Goal: Transaction & Acquisition: Purchase product/service

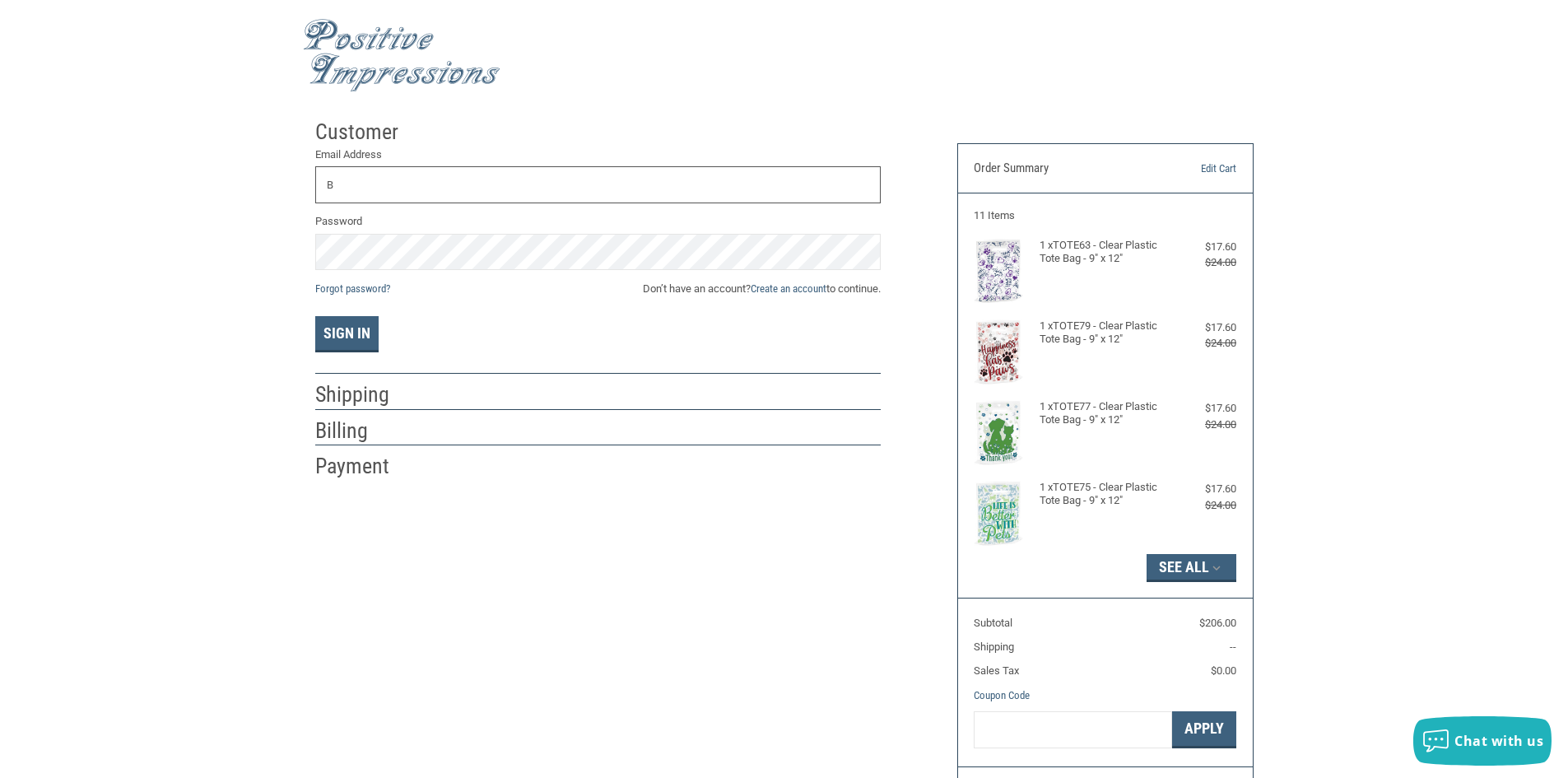
type input "[EMAIL_ADDRESS][DOMAIN_NAME]"
click at [348, 334] on button "Sign In" at bounding box center [346, 334] width 63 height 36
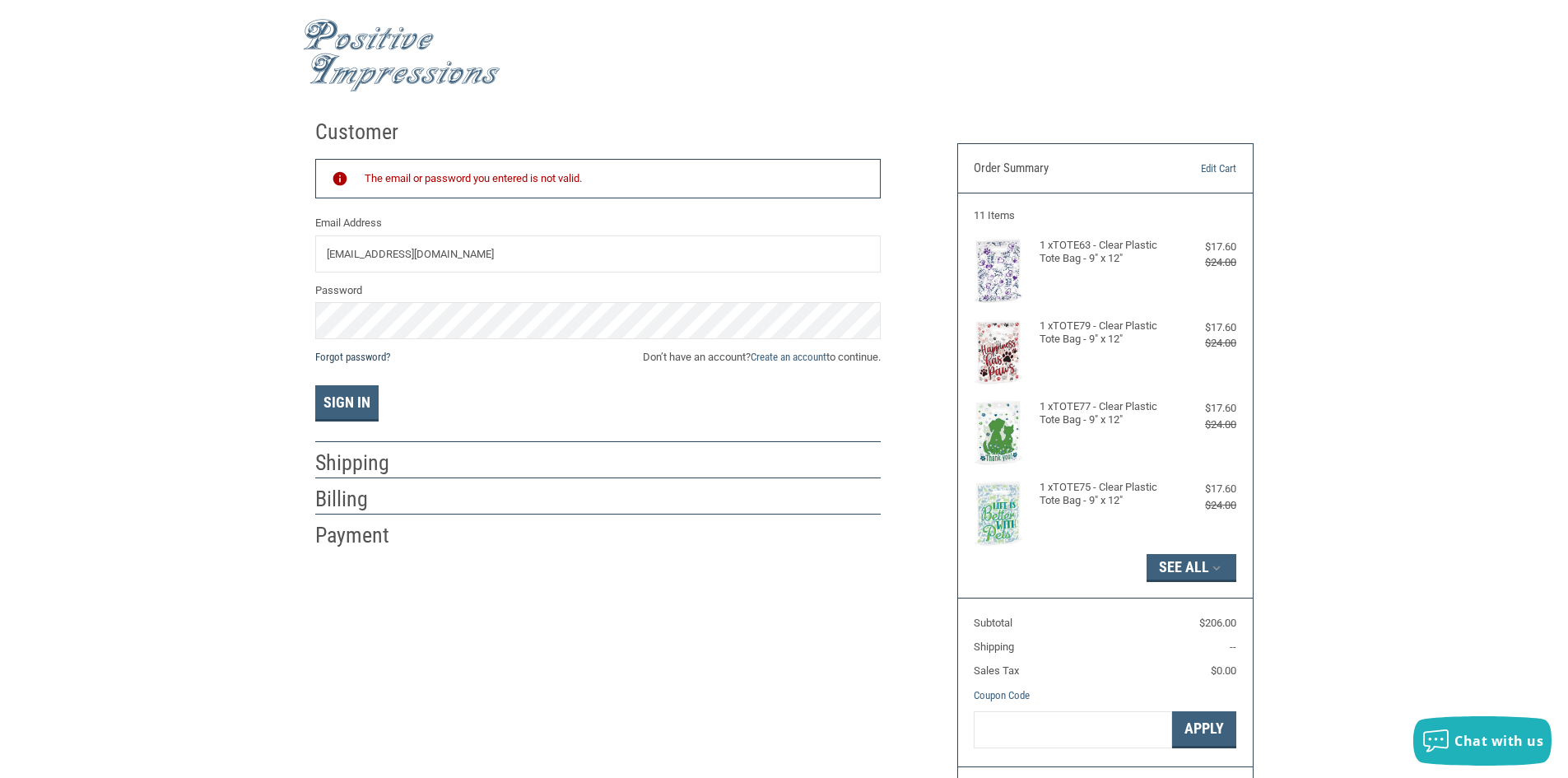
click at [363, 357] on link "Forgot password?" at bounding box center [352, 357] width 75 height 13
click at [801, 356] on link "Create an account" at bounding box center [789, 357] width 76 height 13
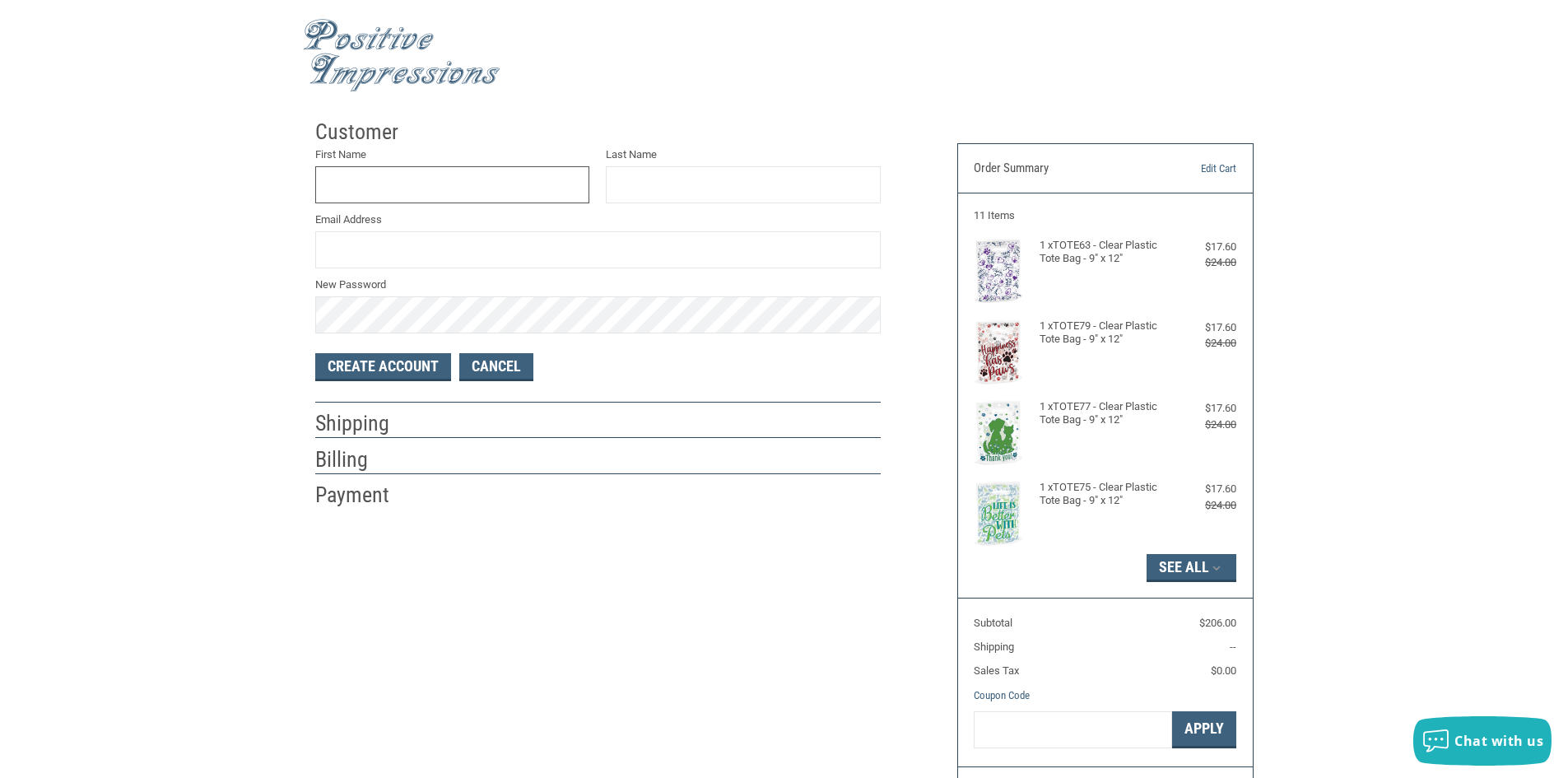
click at [503, 187] on input "First Name" at bounding box center [452, 184] width 275 height 37
type input "[PERSON_NAME]"
type input "[EMAIL_ADDRESS][DOMAIN_NAME]"
click at [406, 363] on button "Create Account" at bounding box center [383, 366] width 136 height 28
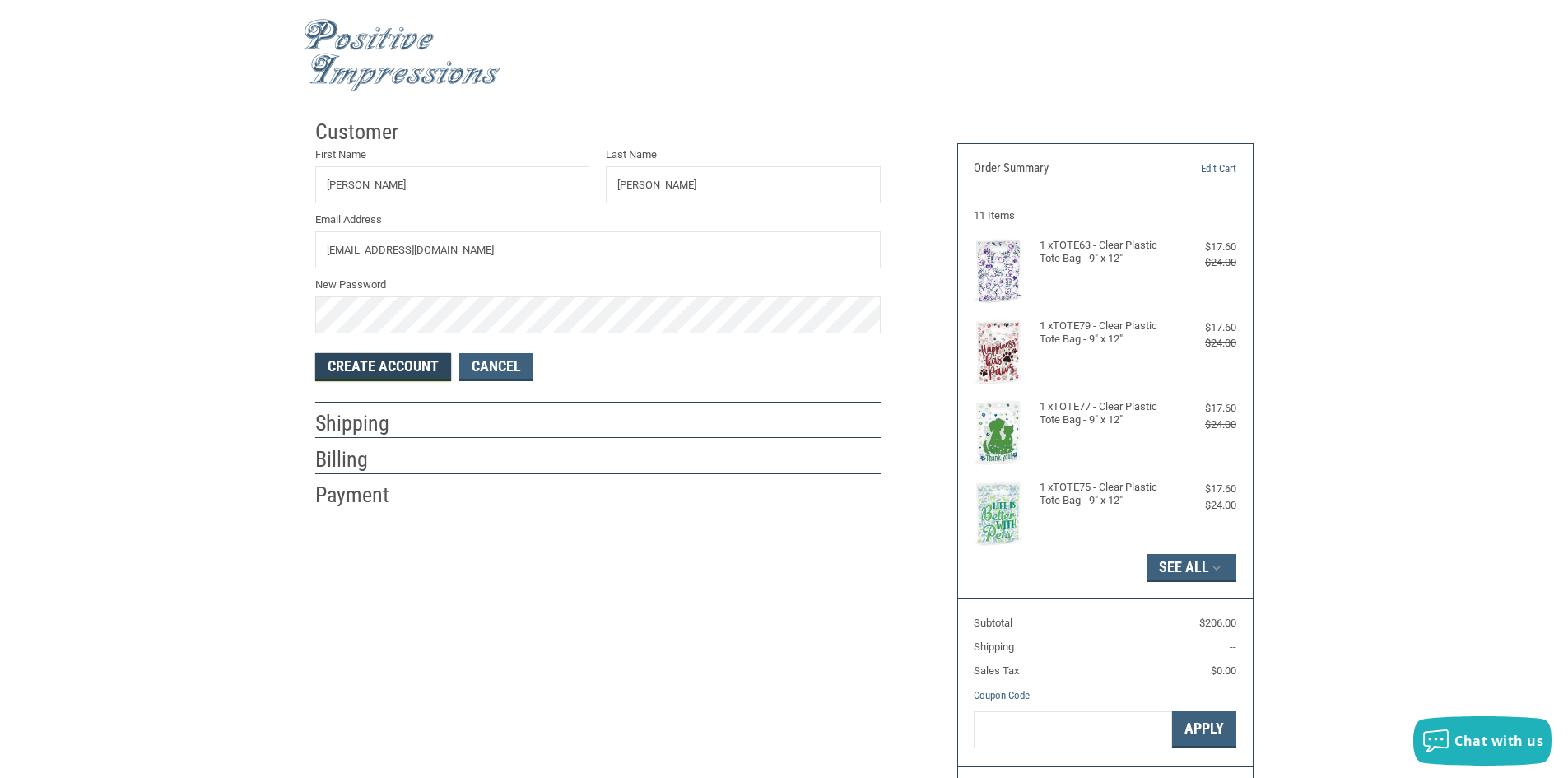
click at [378, 366] on button "Create Account" at bounding box center [383, 366] width 136 height 28
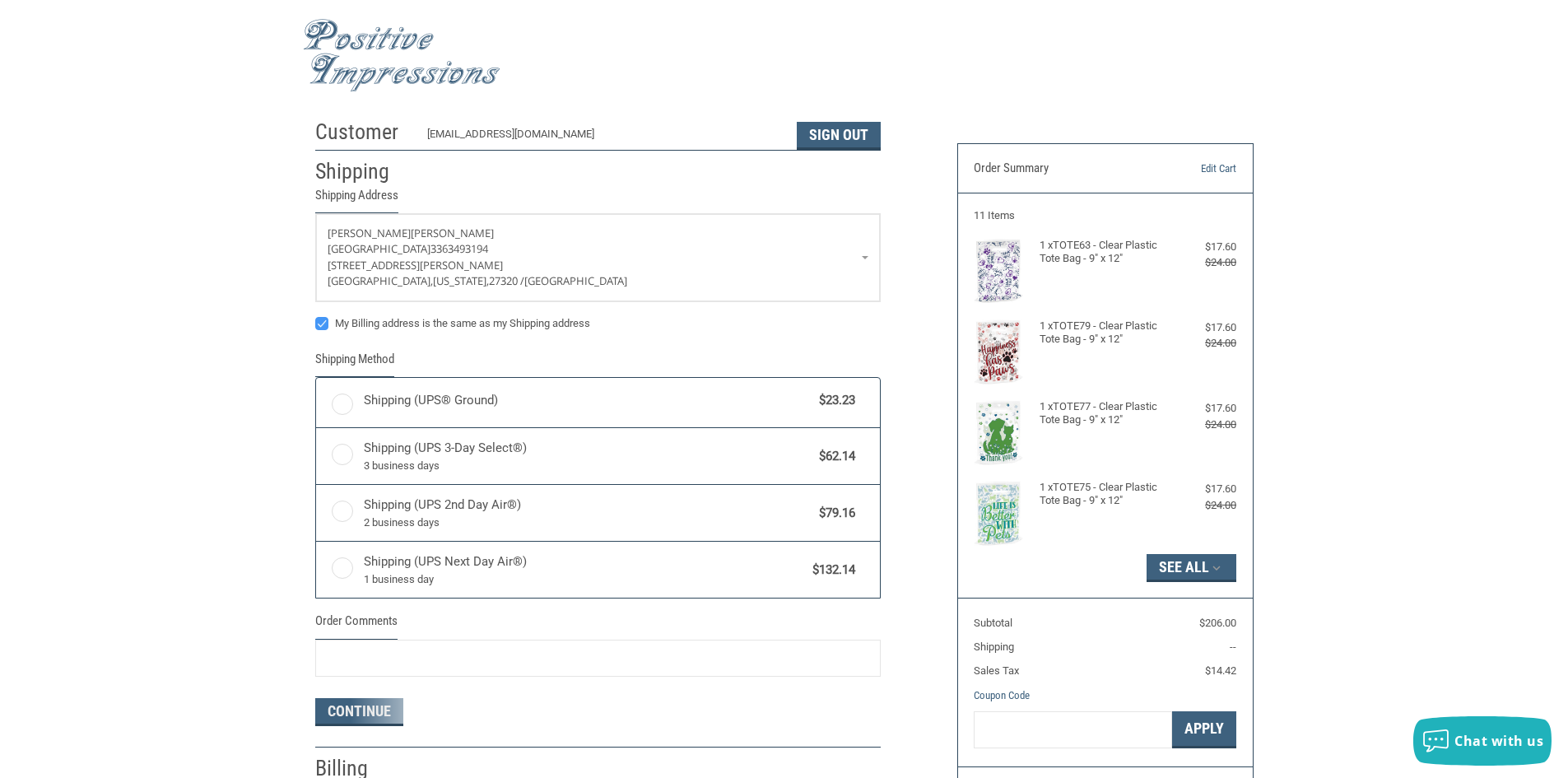
radio input "true"
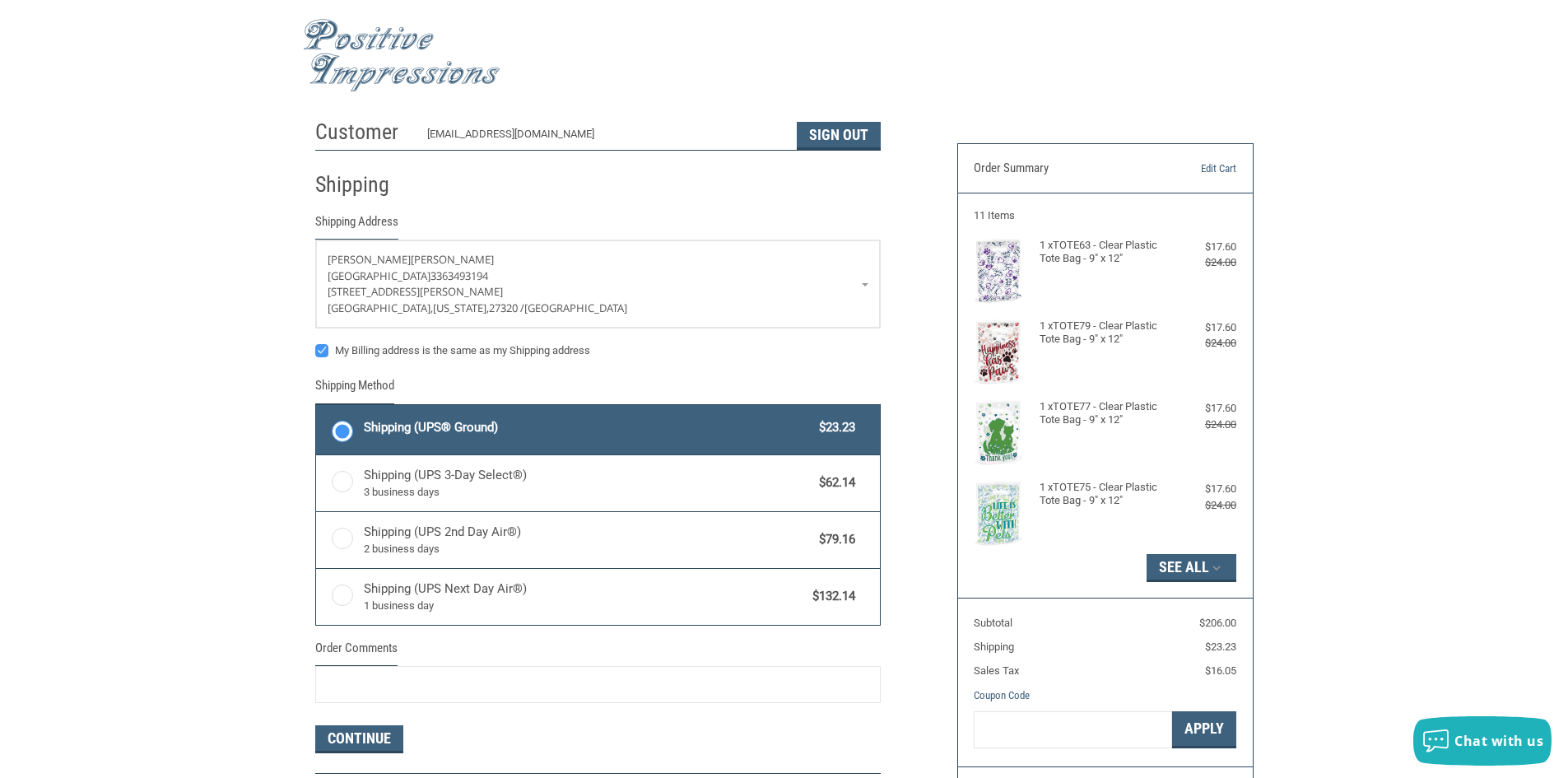
click at [340, 435] on label "Shipping (UPS® Ground) $23.23" at bounding box center [597, 430] width 564 height 50
click at [317, 408] on input "Shipping (UPS® Ground) $23.23" at bounding box center [316, 407] width 1 height 1
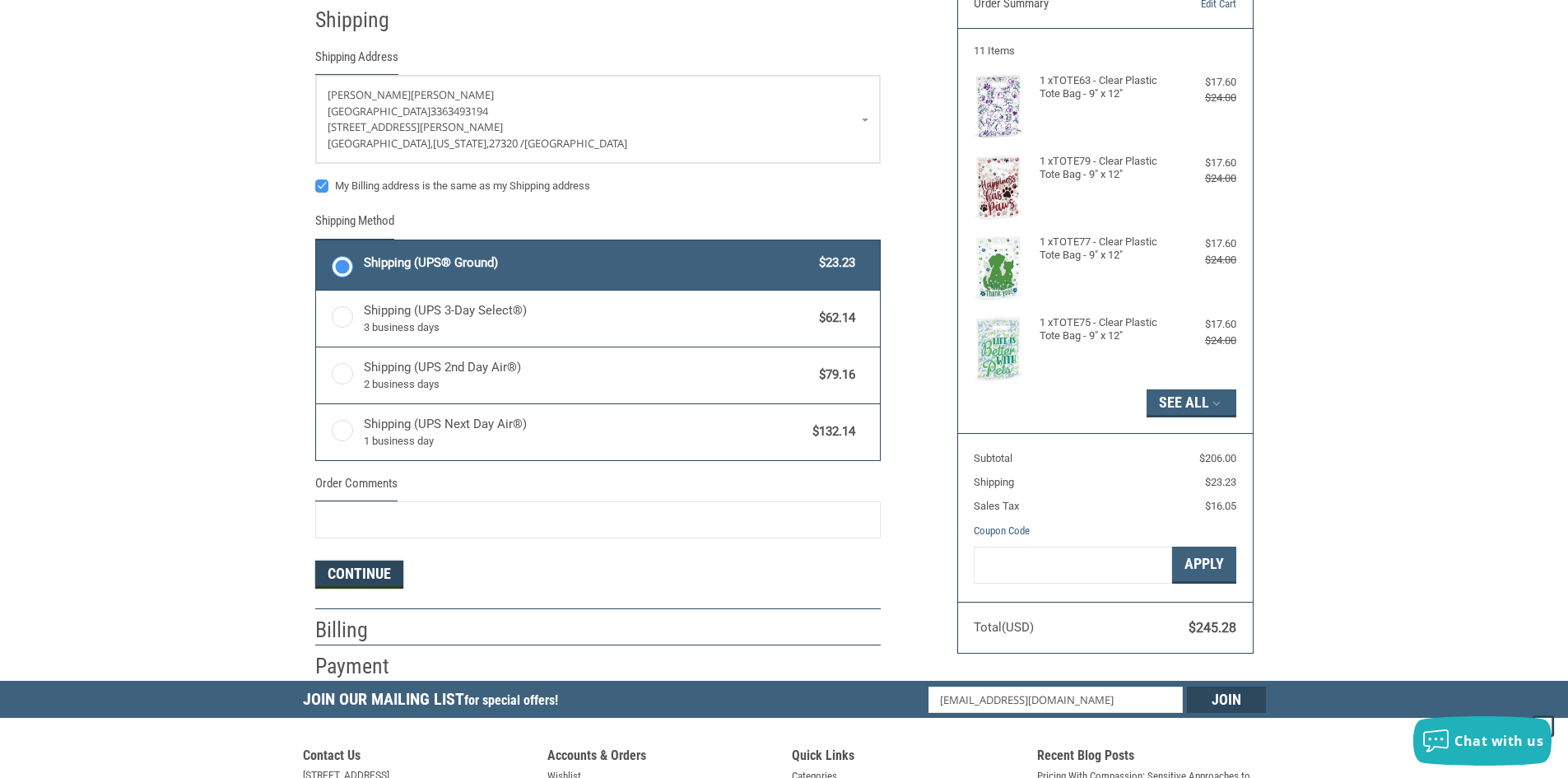
click at [366, 570] on button "Continue" at bounding box center [359, 574] width 88 height 28
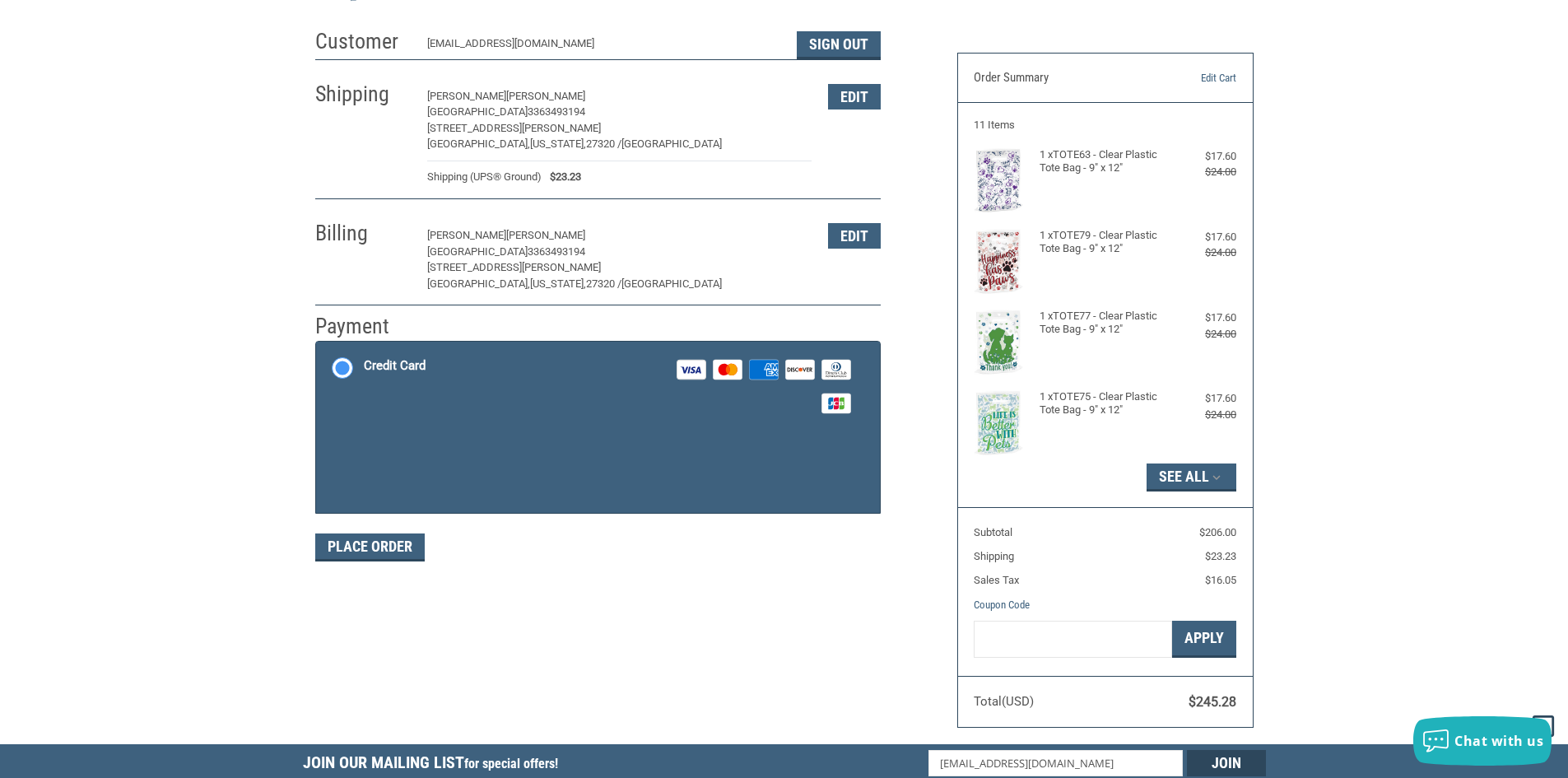
scroll to position [66, 0]
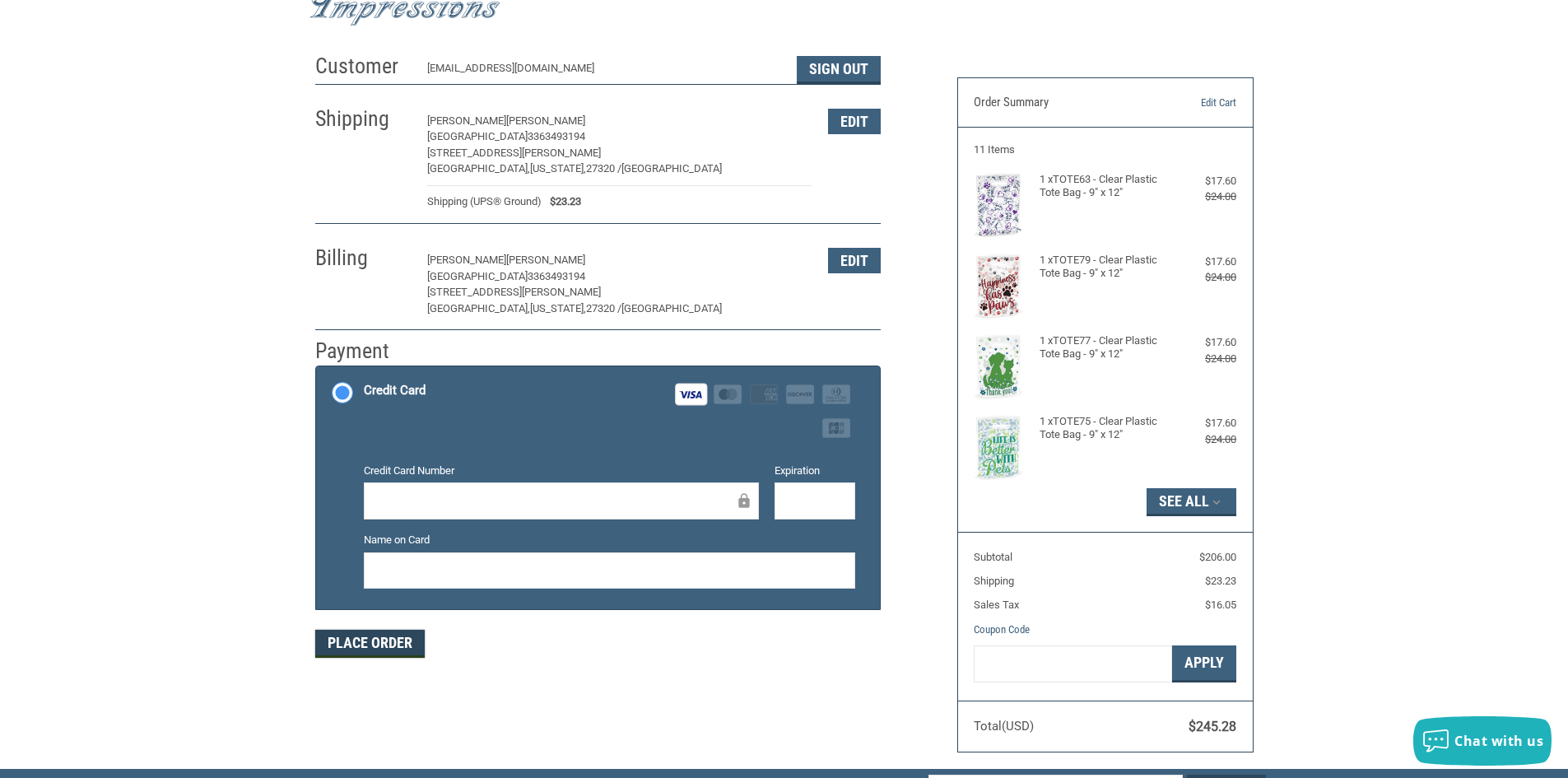
click at [383, 647] on button "Place Order" at bounding box center [369, 644] width 109 height 28
